Goal: Transaction & Acquisition: Book appointment/travel/reservation

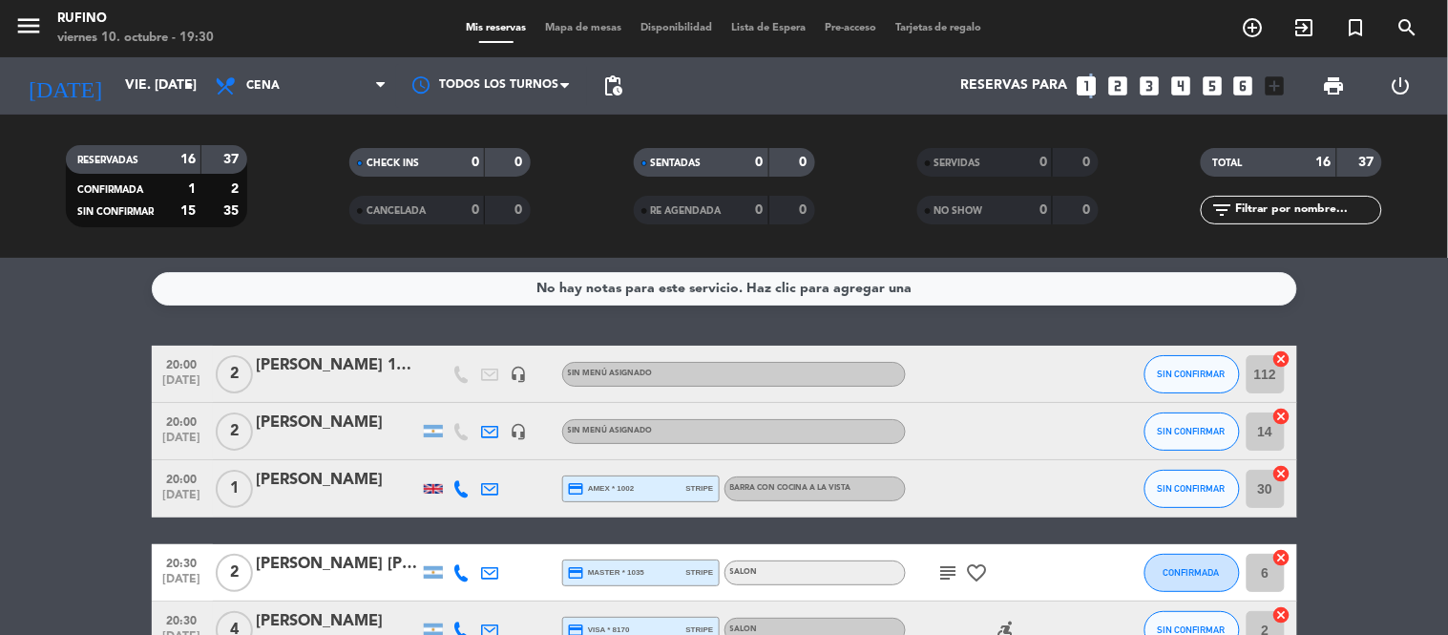
click at [1089, 80] on icon "looks_one" at bounding box center [1086, 85] width 25 height 25
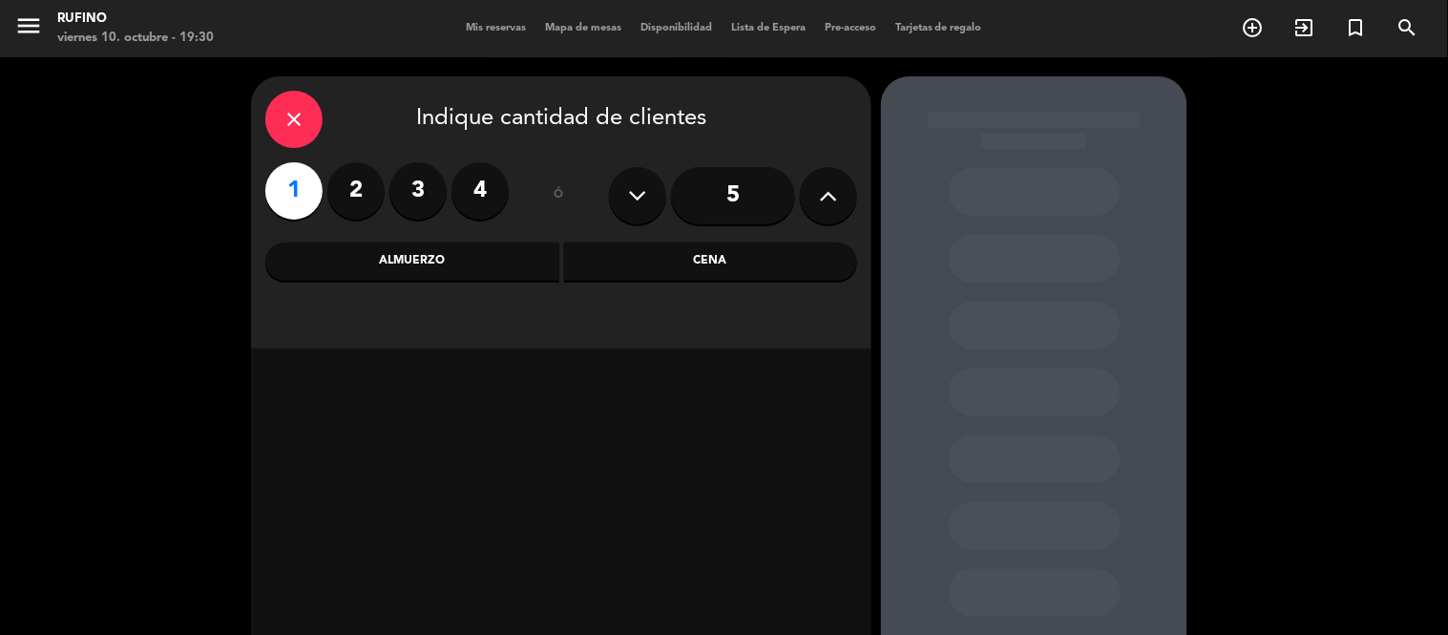
drag, startPoint x: 707, startPoint y: 206, endPoint x: 712, endPoint y: 220, distance: 15.1
click at [712, 220] on input "5" at bounding box center [733, 195] width 124 height 57
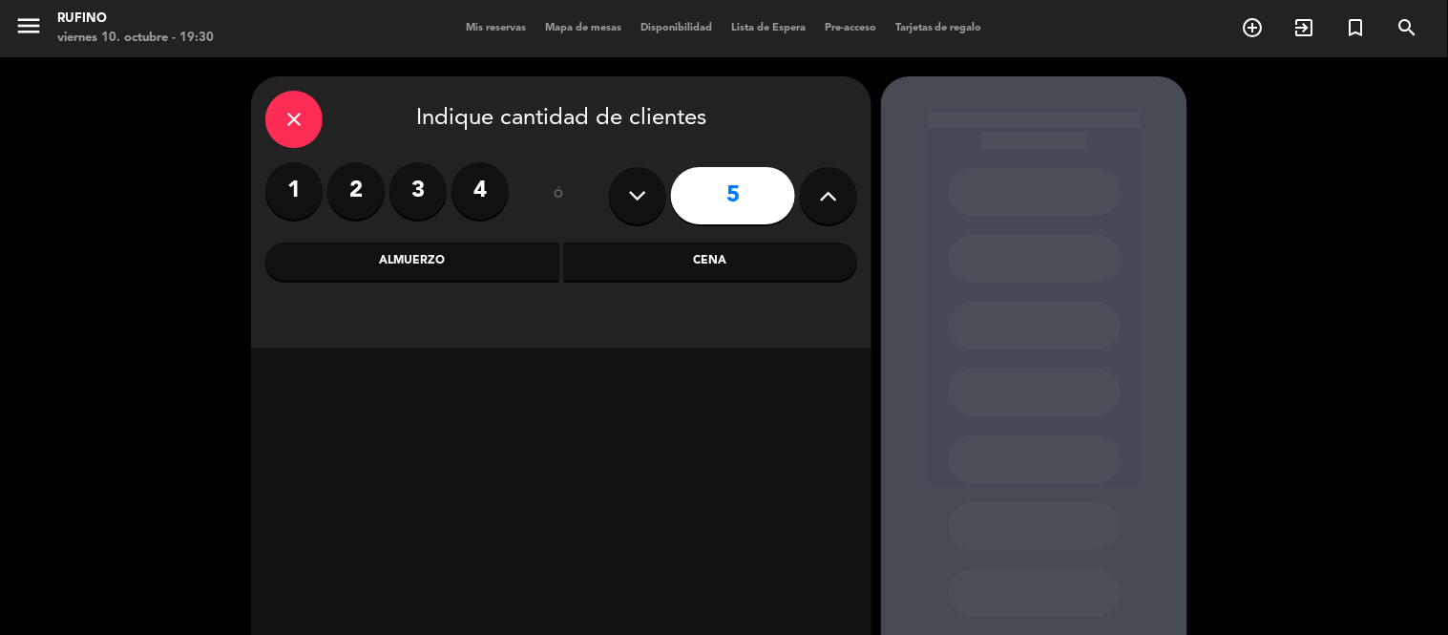
drag, startPoint x: 277, startPoint y: 194, endPoint x: 306, endPoint y: 221, distance: 40.5
click at [286, 198] on label "1" at bounding box center [293, 190] width 57 height 57
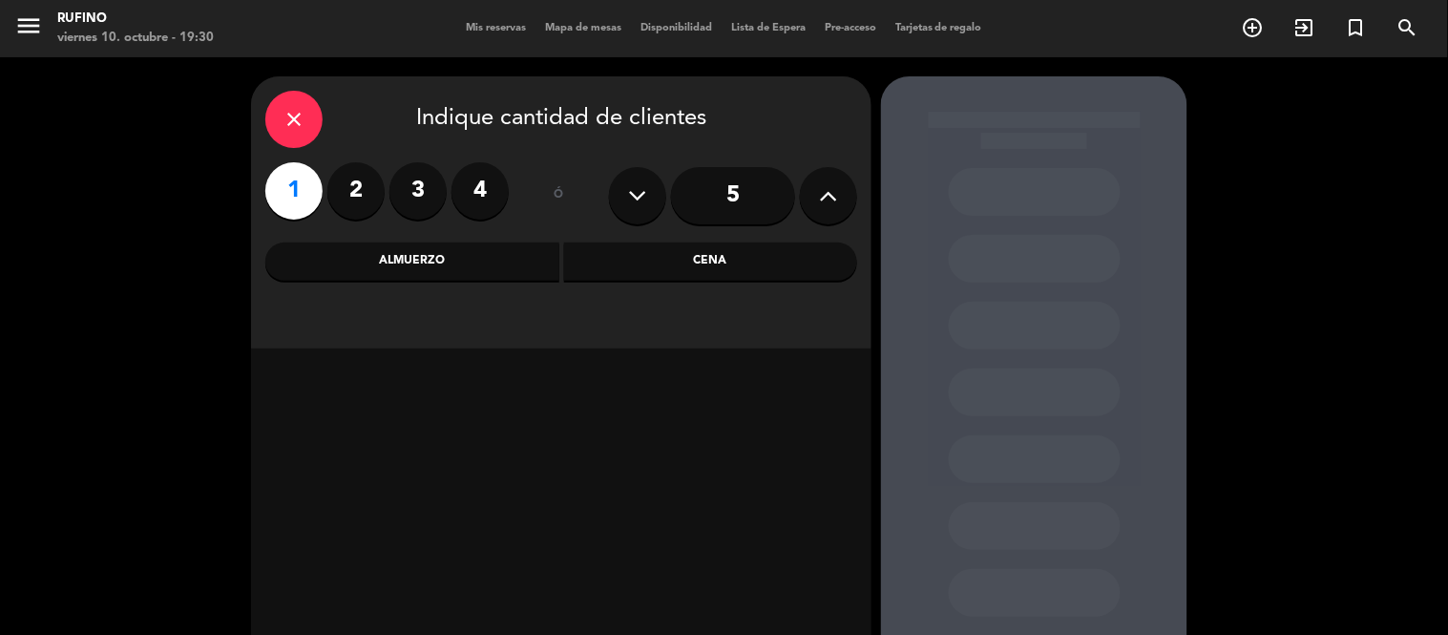
click at [736, 280] on div "close Indique cantidad de clientes 1 2 3 4 ó 5 Almuerzo Cena" at bounding box center [561, 212] width 620 height 272
click at [737, 277] on div "Cena" at bounding box center [711, 261] width 294 height 38
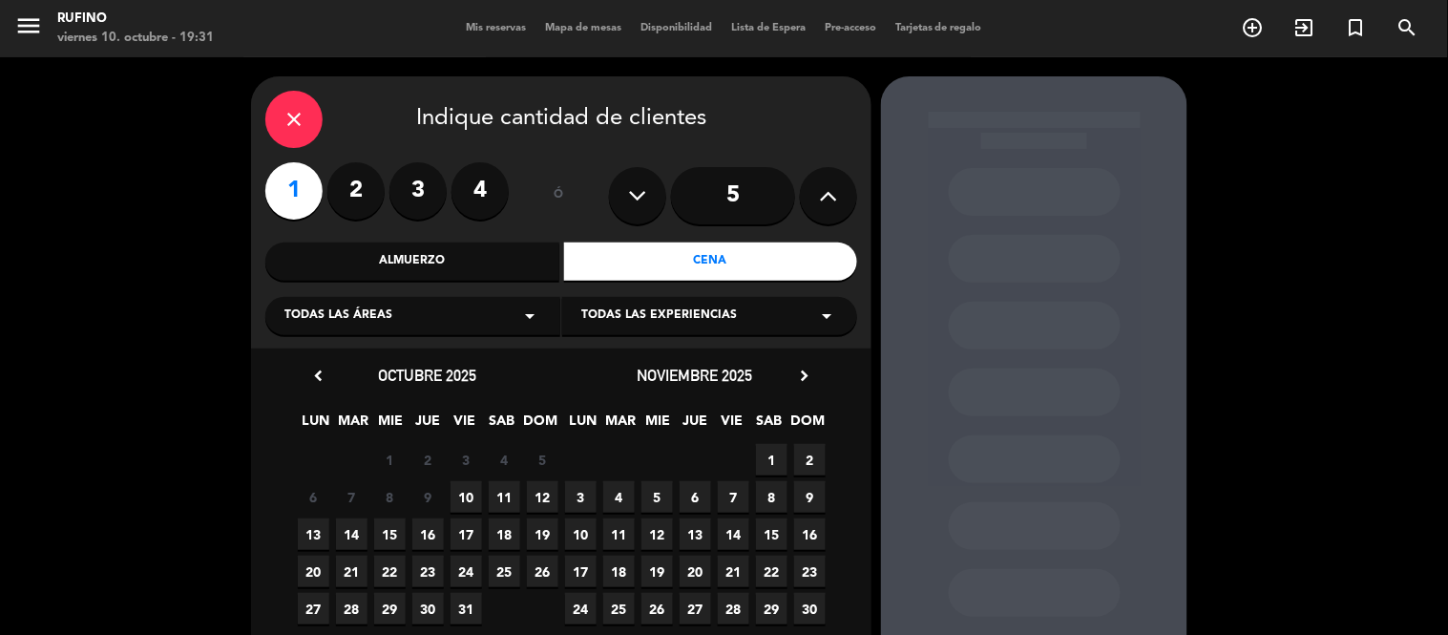
drag, startPoint x: 466, startPoint y: 500, endPoint x: 499, endPoint y: 503, distance: 33.5
click at [472, 494] on span "10" at bounding box center [466, 496] width 31 height 31
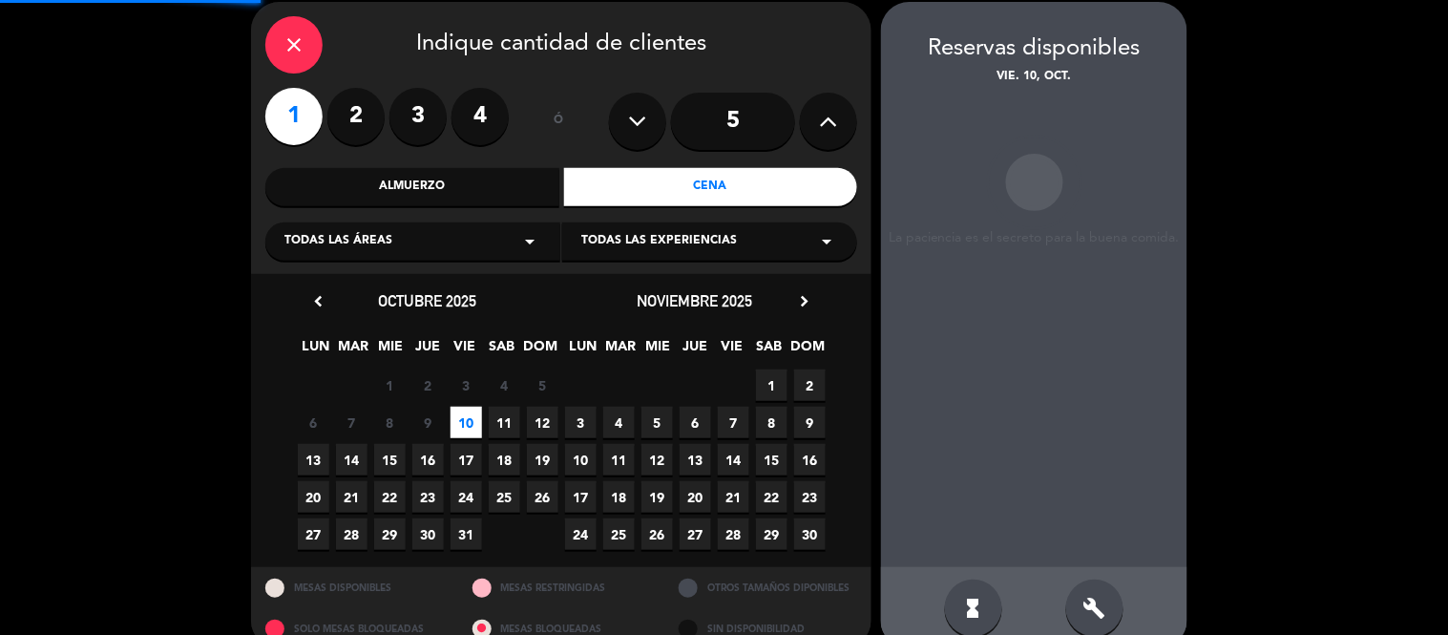
scroll to position [76, 0]
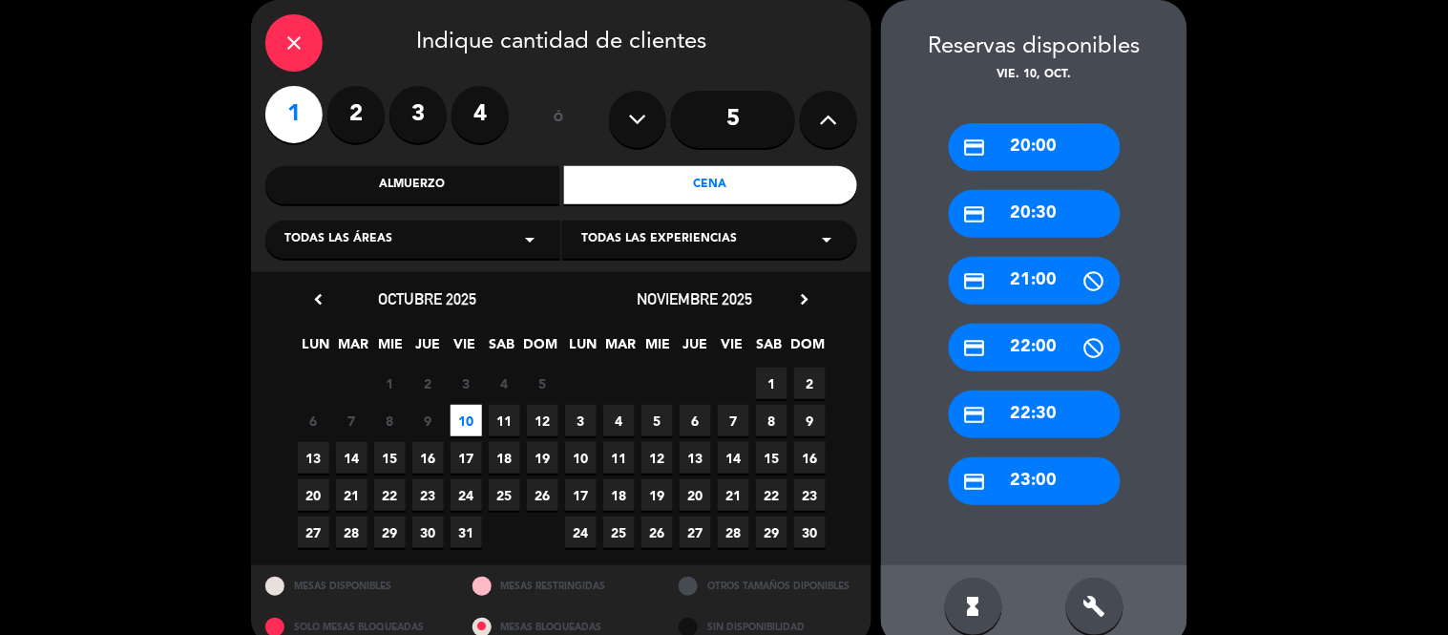
click at [1042, 156] on div "credit_card 20:00" at bounding box center [1035, 147] width 172 height 48
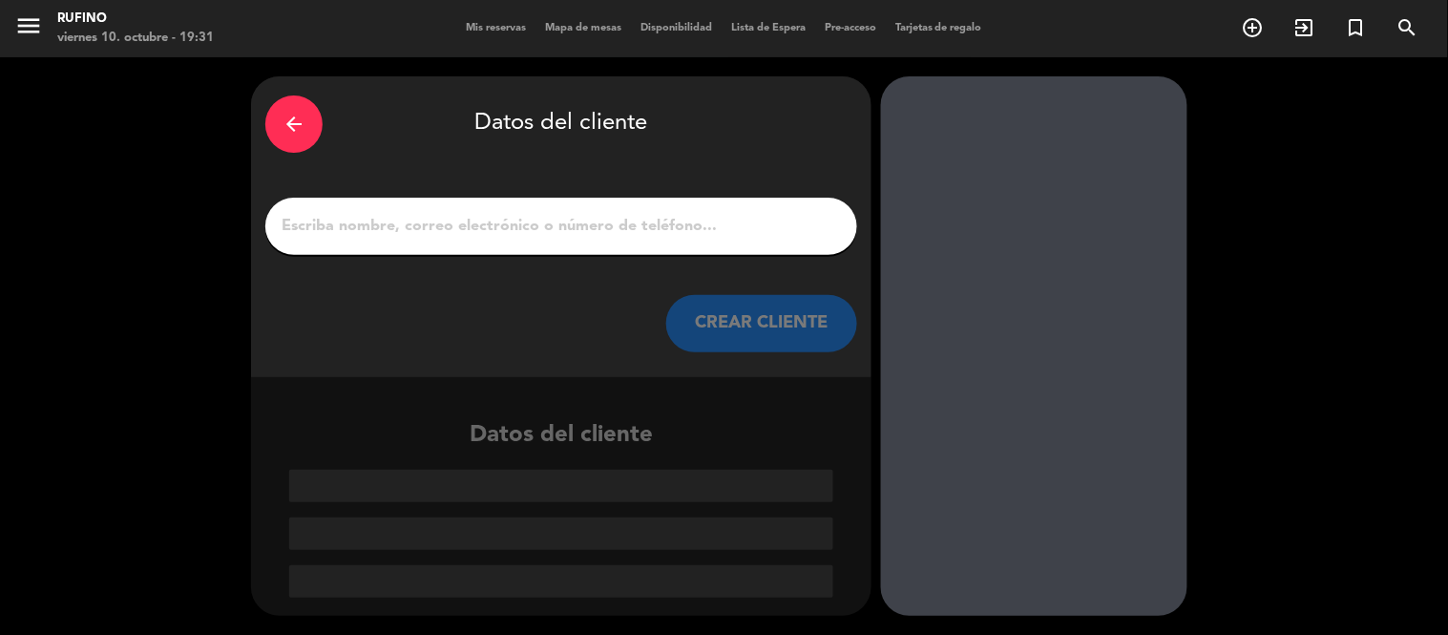
scroll to position [0, 0]
click at [557, 214] on input "1" at bounding box center [561, 226] width 563 height 27
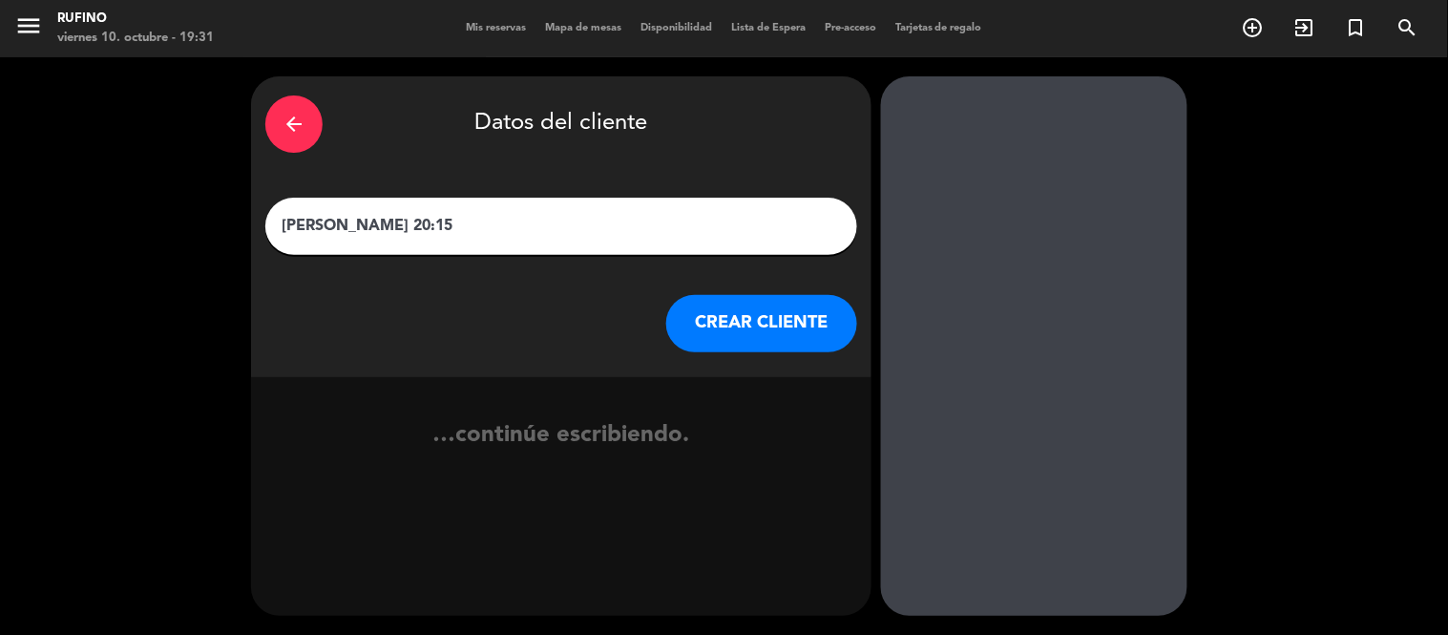
type input "[PERSON_NAME] 20:15"
click at [749, 311] on button "CREAR CLIENTE" at bounding box center [761, 323] width 191 height 57
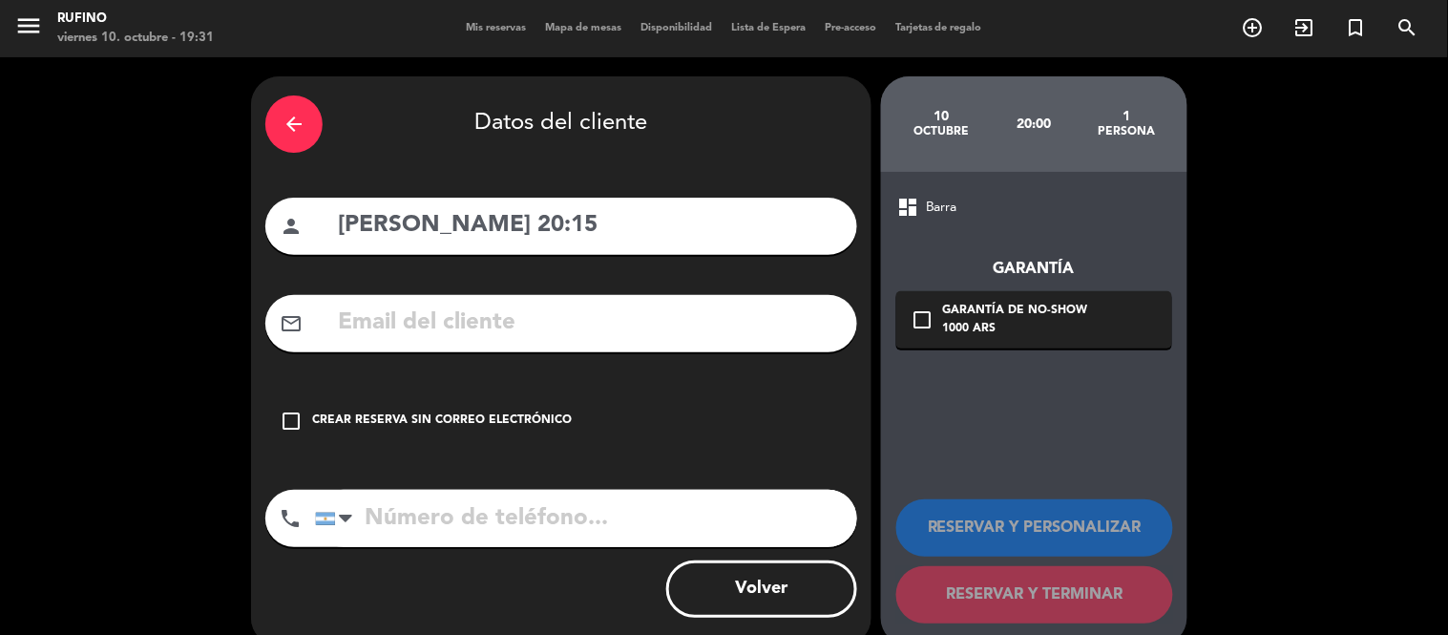
click at [443, 414] on div "Crear reserva sin correo electrónico" at bounding box center [442, 420] width 260 height 19
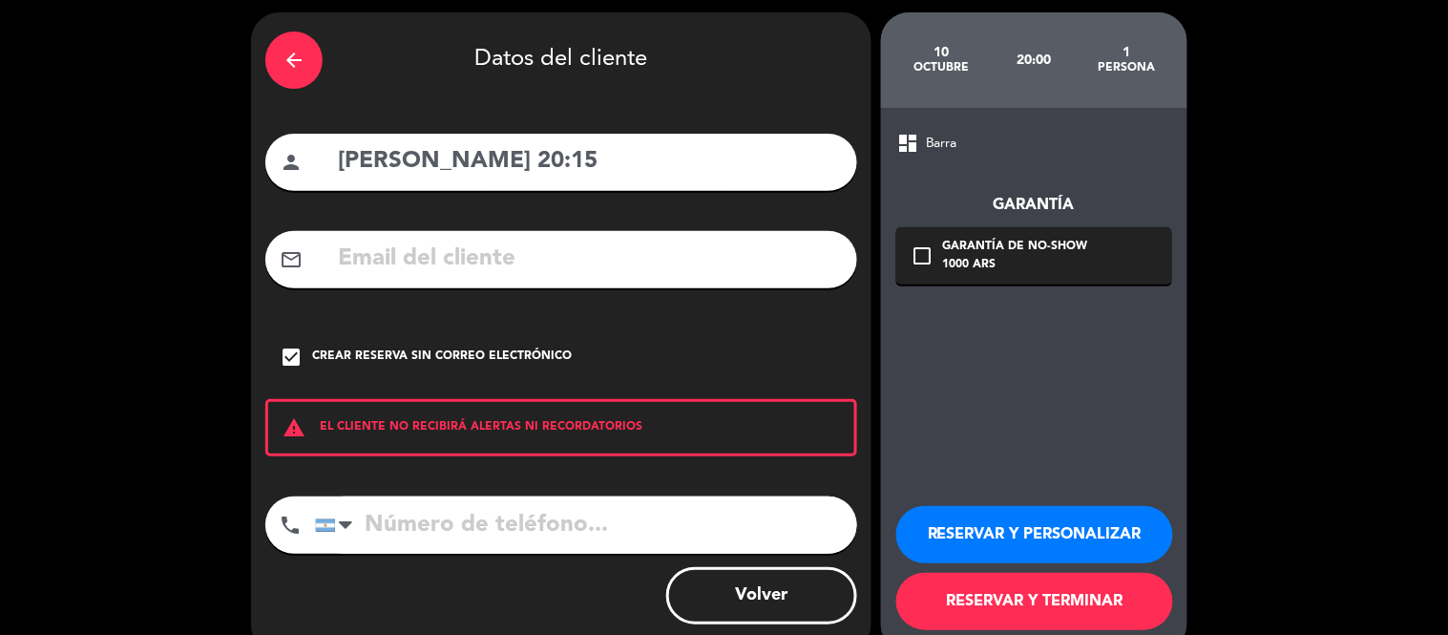
scroll to position [100, 0]
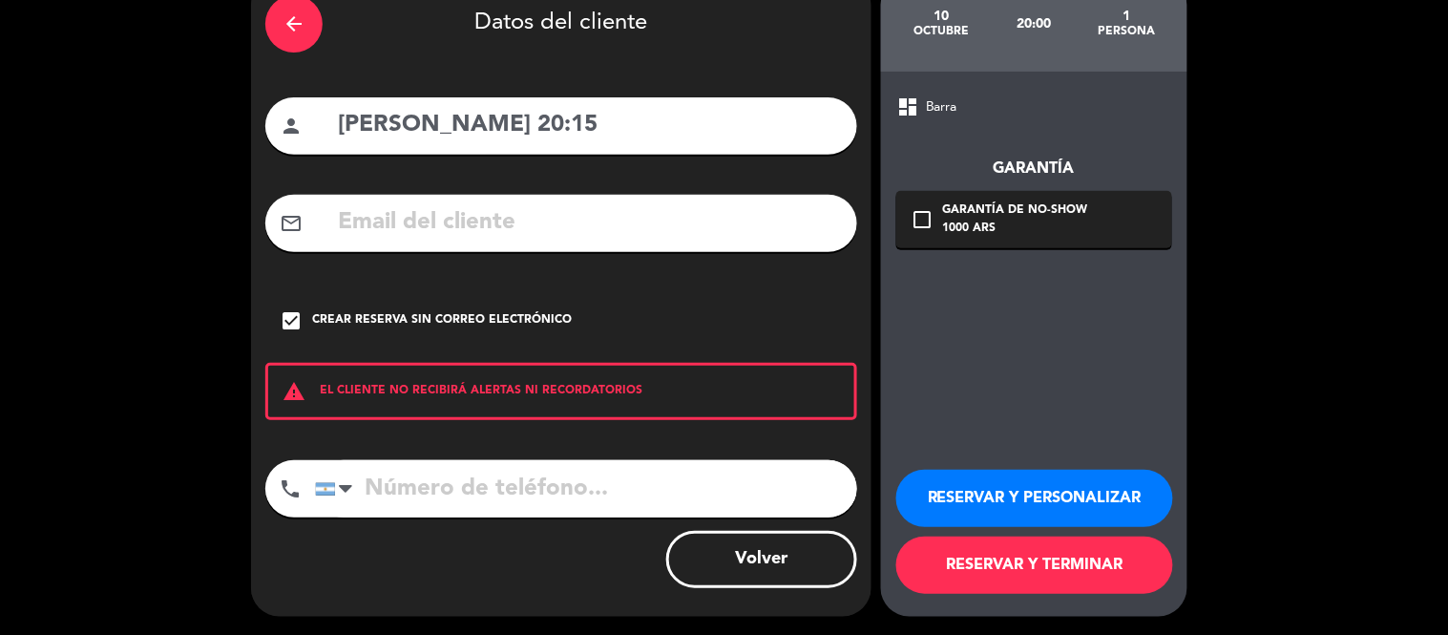
click at [1062, 569] on button "RESERVAR Y TERMINAR" at bounding box center [1034, 564] width 277 height 57
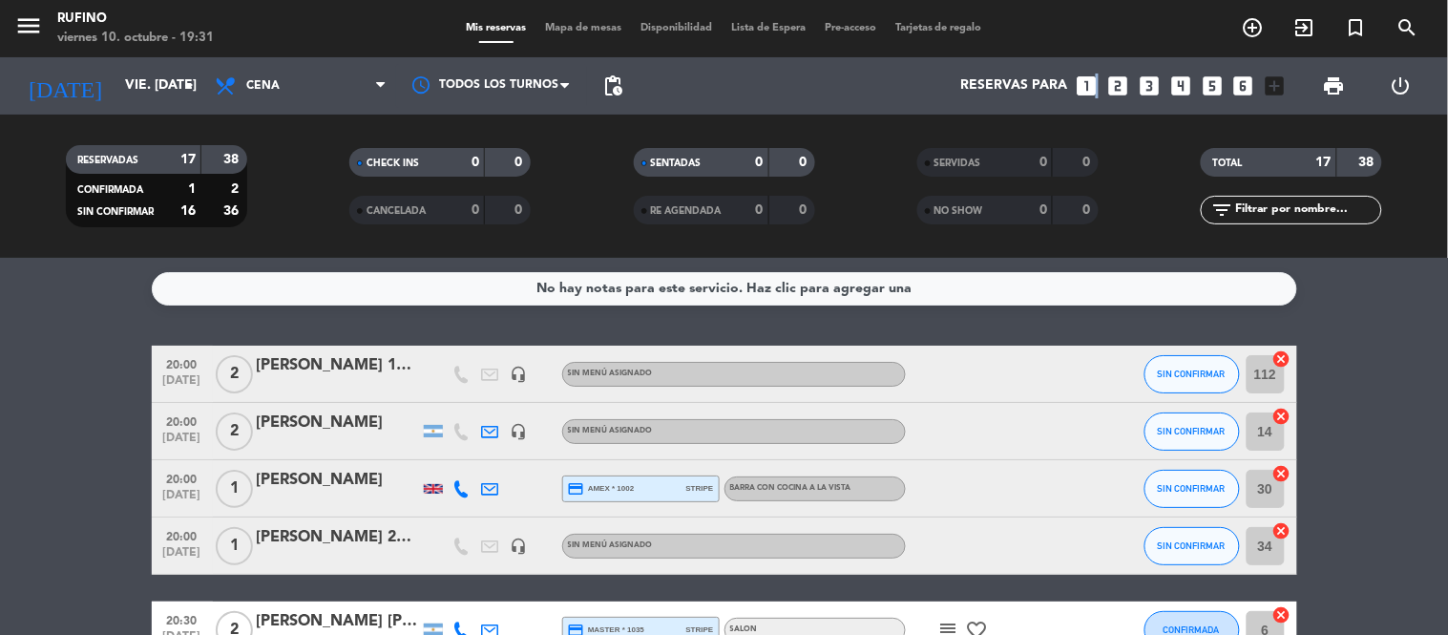
click at [1096, 91] on icon "looks_one" at bounding box center [1086, 85] width 25 height 25
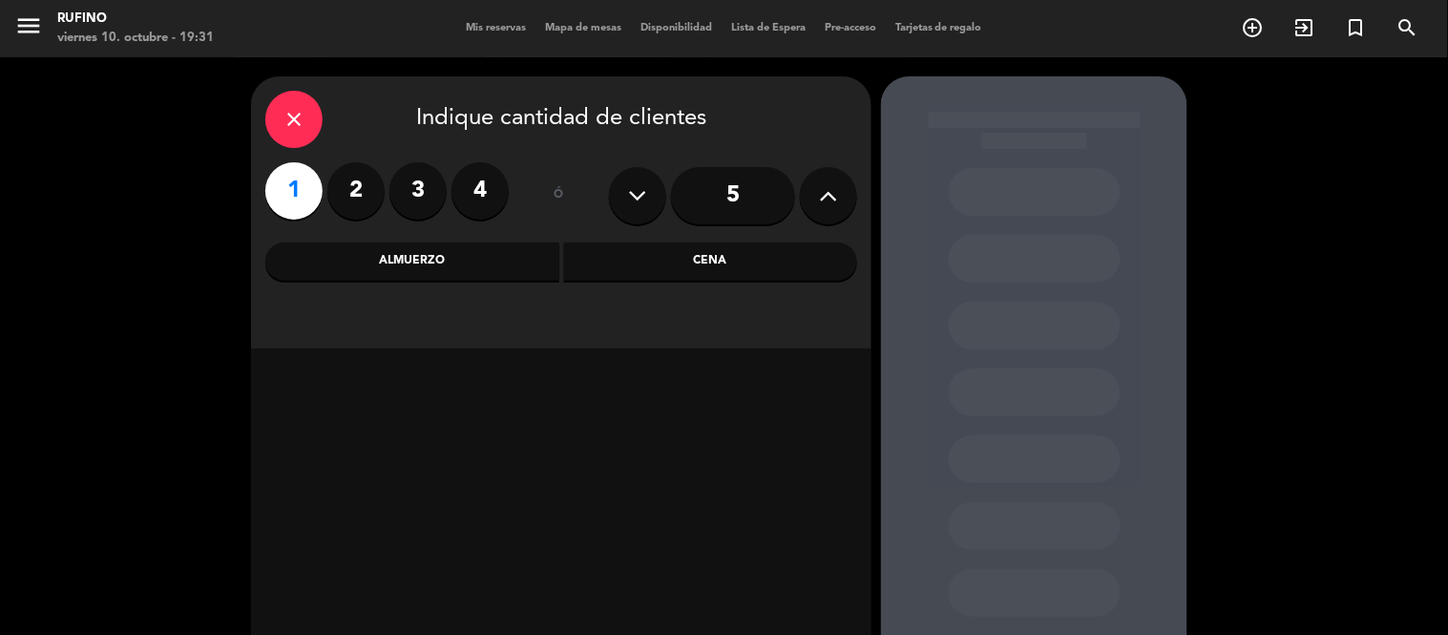
click at [776, 267] on div "Cena" at bounding box center [711, 261] width 294 height 38
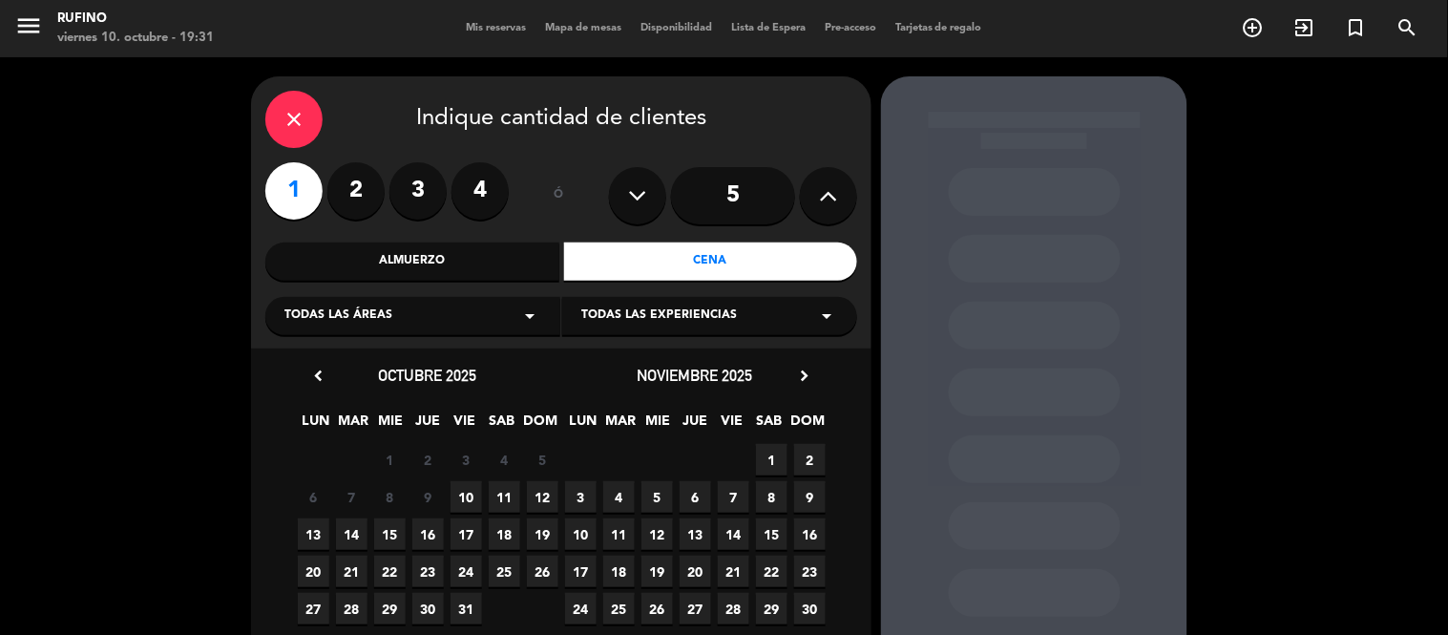
click at [464, 499] on span "10" at bounding box center [466, 496] width 31 height 31
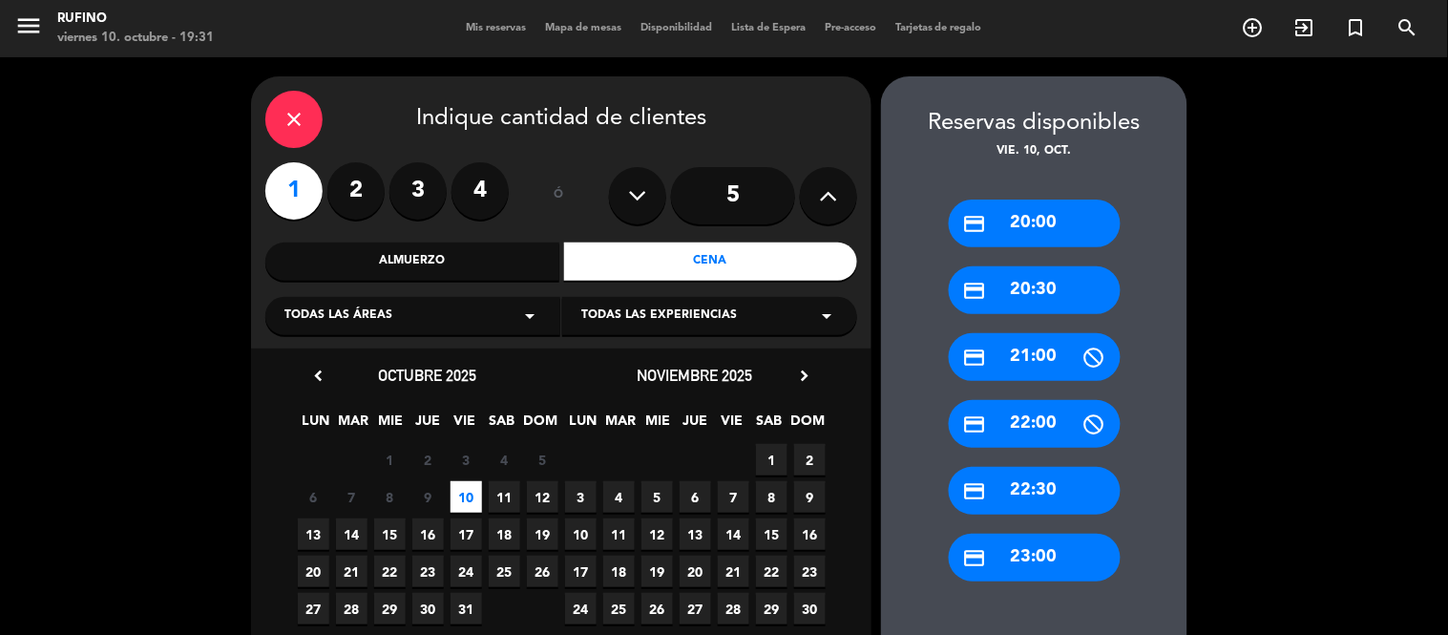
click at [290, 124] on icon "close" at bounding box center [294, 119] width 23 height 23
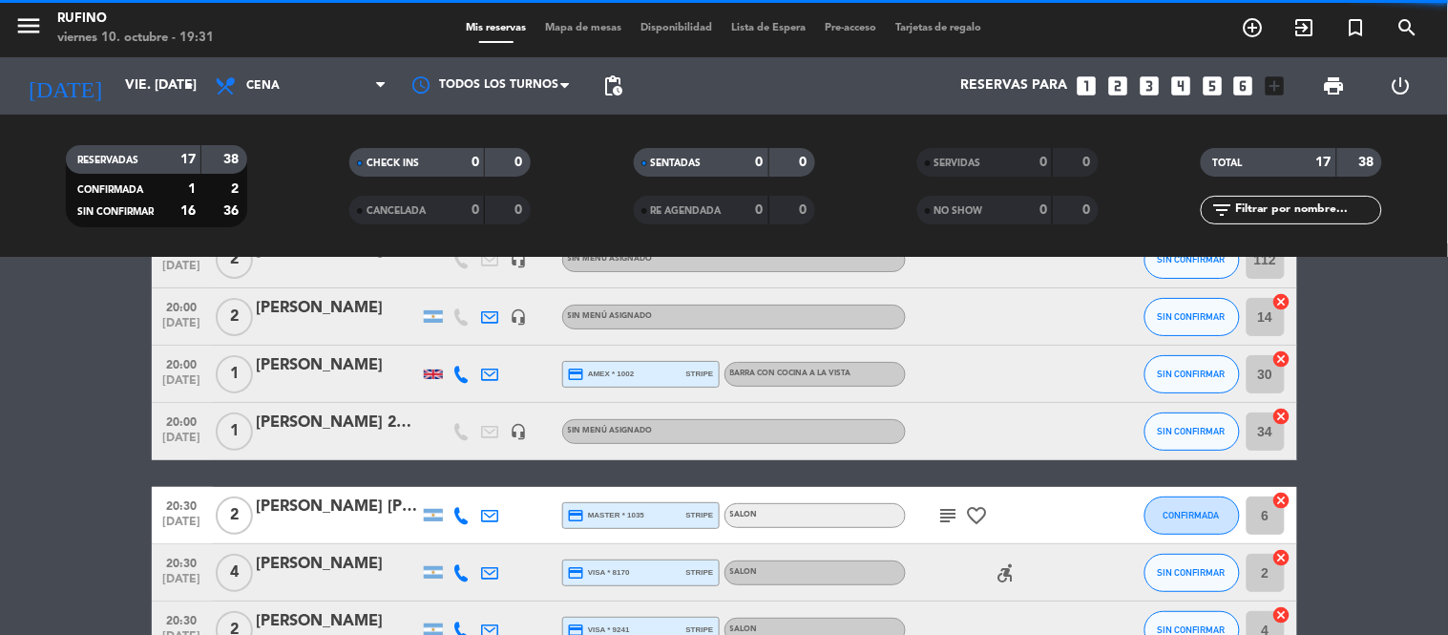
scroll to position [138, 0]
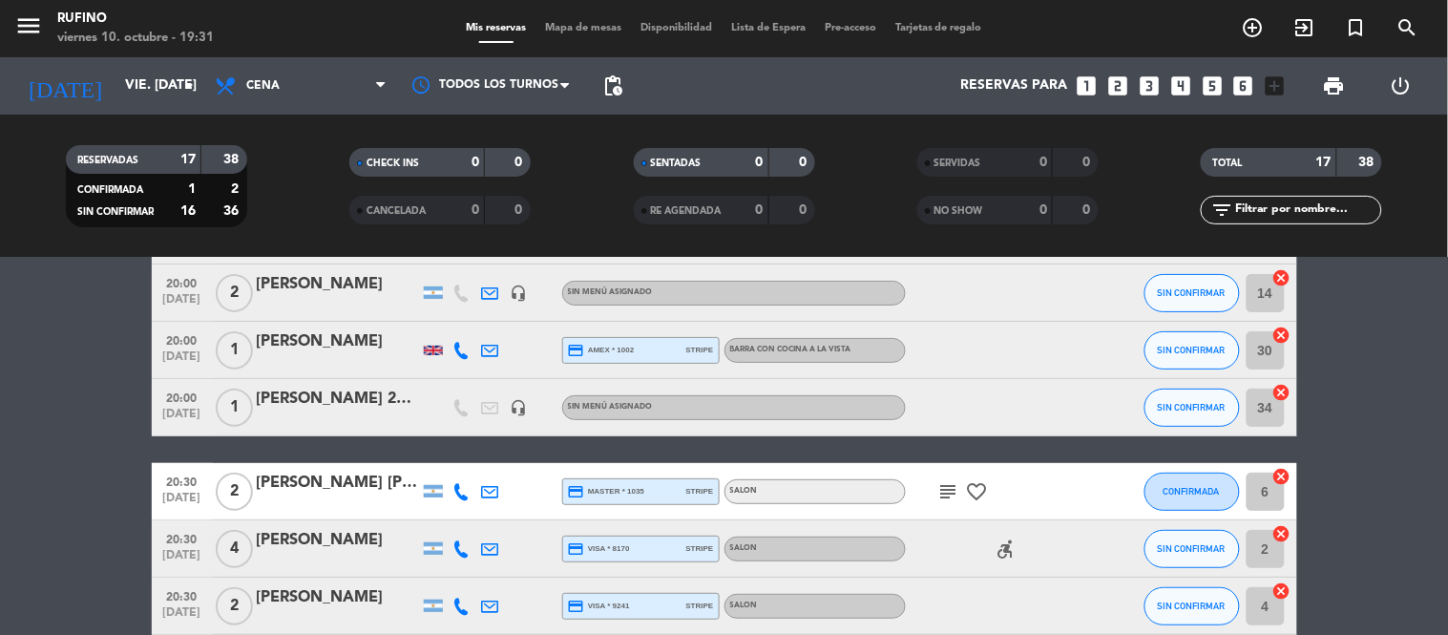
drag, startPoint x: 953, startPoint y: 485, endPoint x: 932, endPoint y: 473, distance: 23.9
click at [948, 482] on icon "subject" at bounding box center [948, 491] width 23 height 23
click at [947, 487] on icon "subject" at bounding box center [948, 491] width 23 height 23
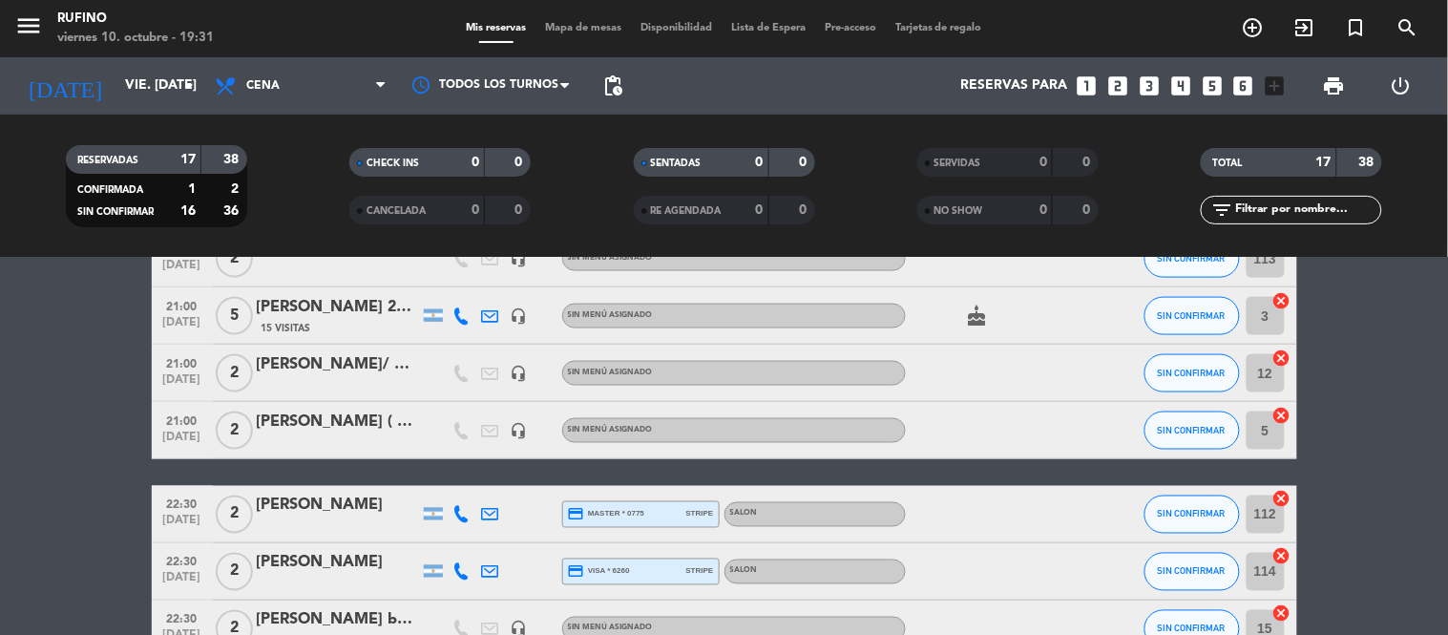
scroll to position [540, 0]
